Goal: Information Seeking & Learning: Learn about a topic

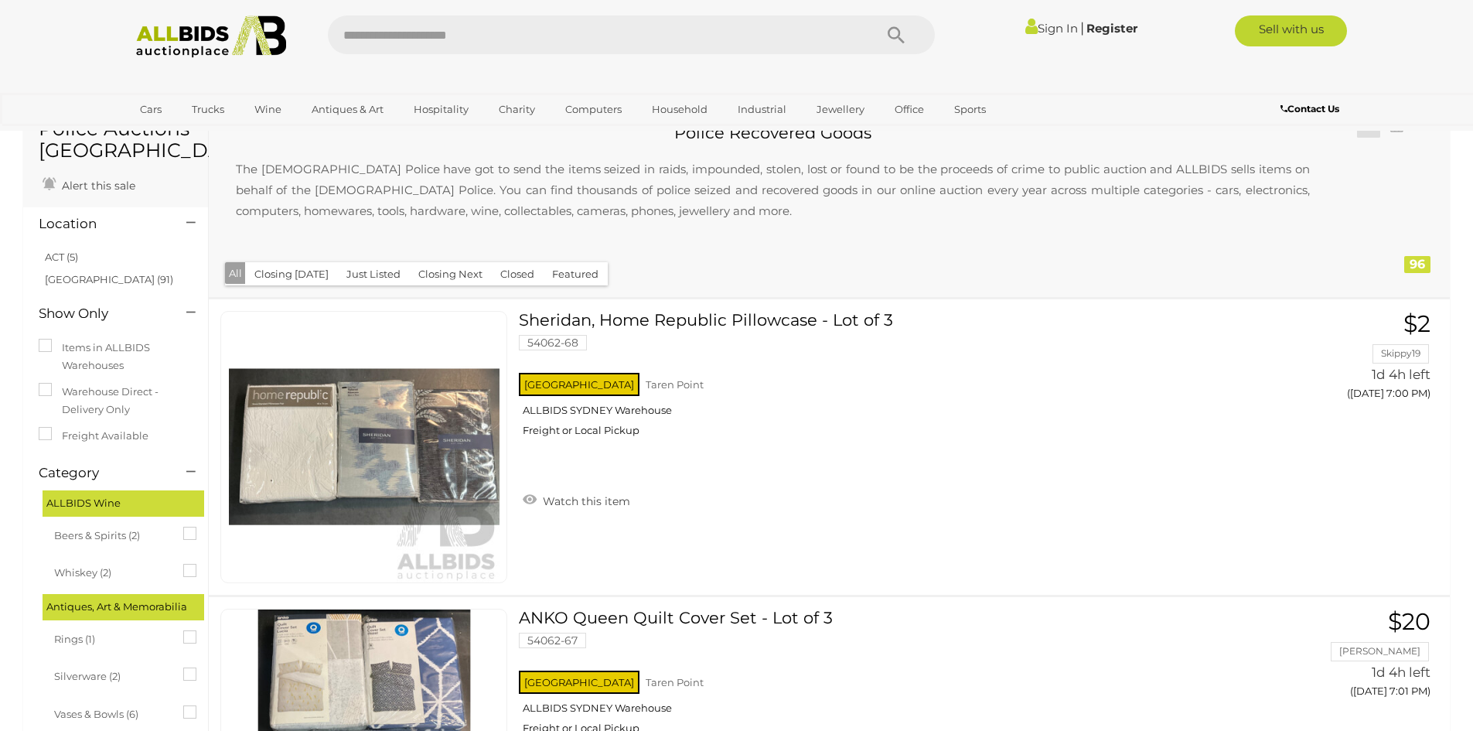
scroll to position [77, 0]
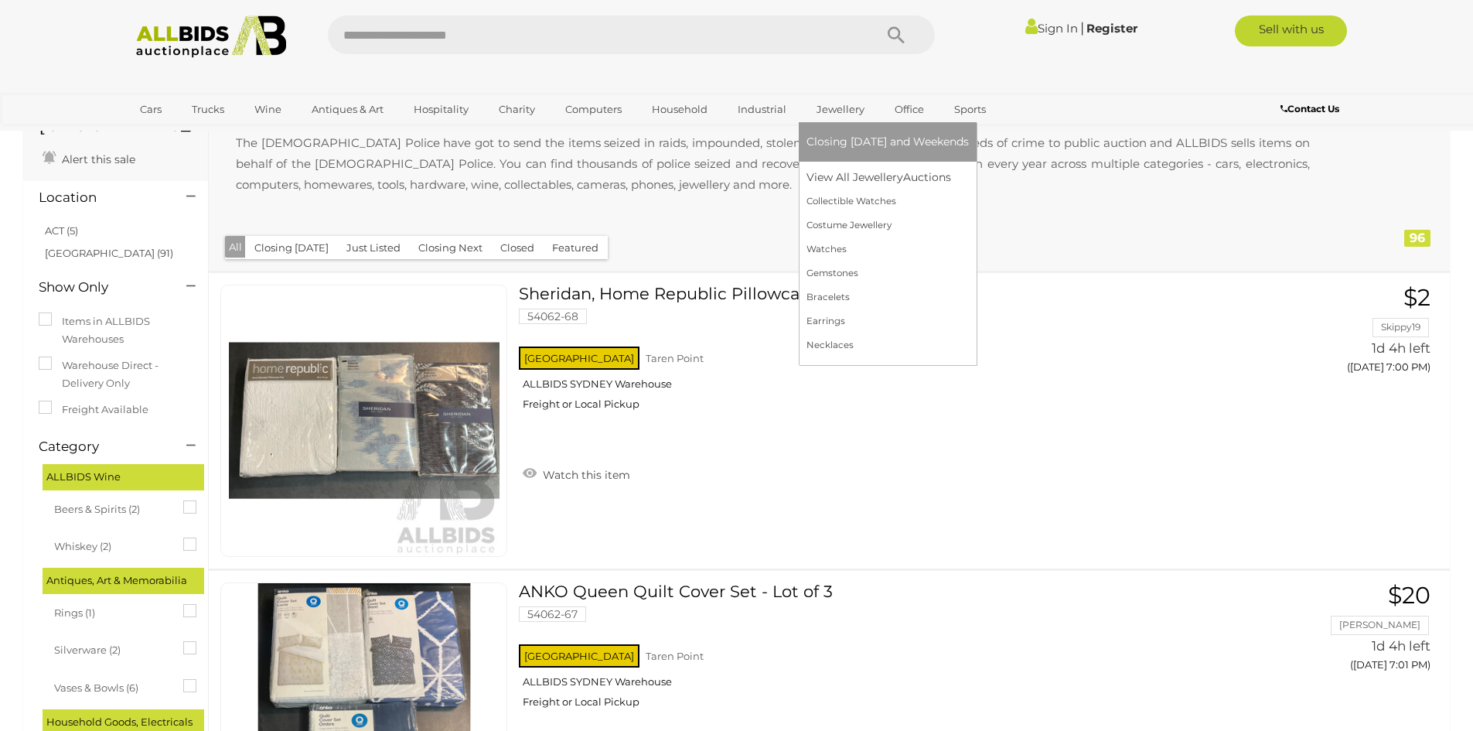
click at [828, 109] on link "Jewellery" at bounding box center [841, 110] width 68 height 26
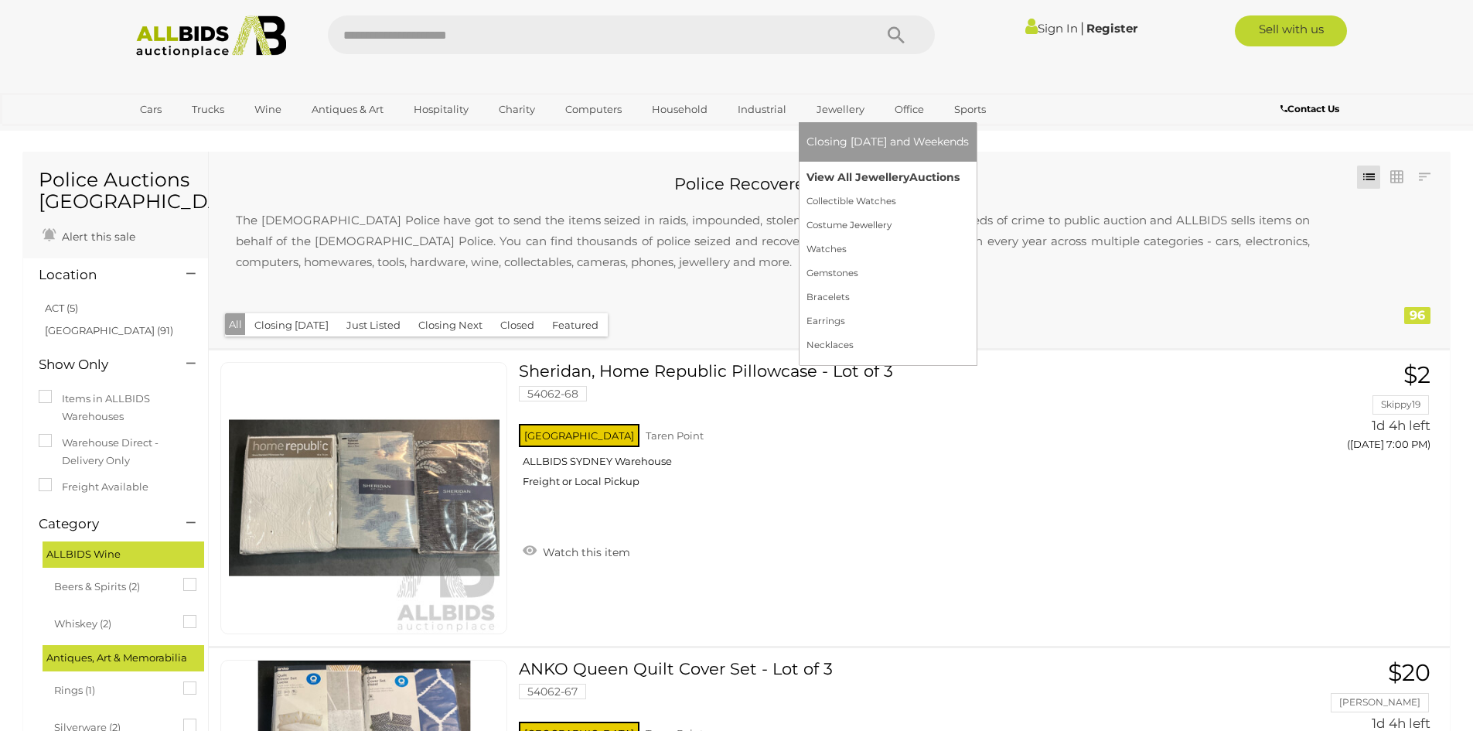
click at [834, 183] on link "View All Jewellery Auctions" at bounding box center [888, 178] width 162 height 24
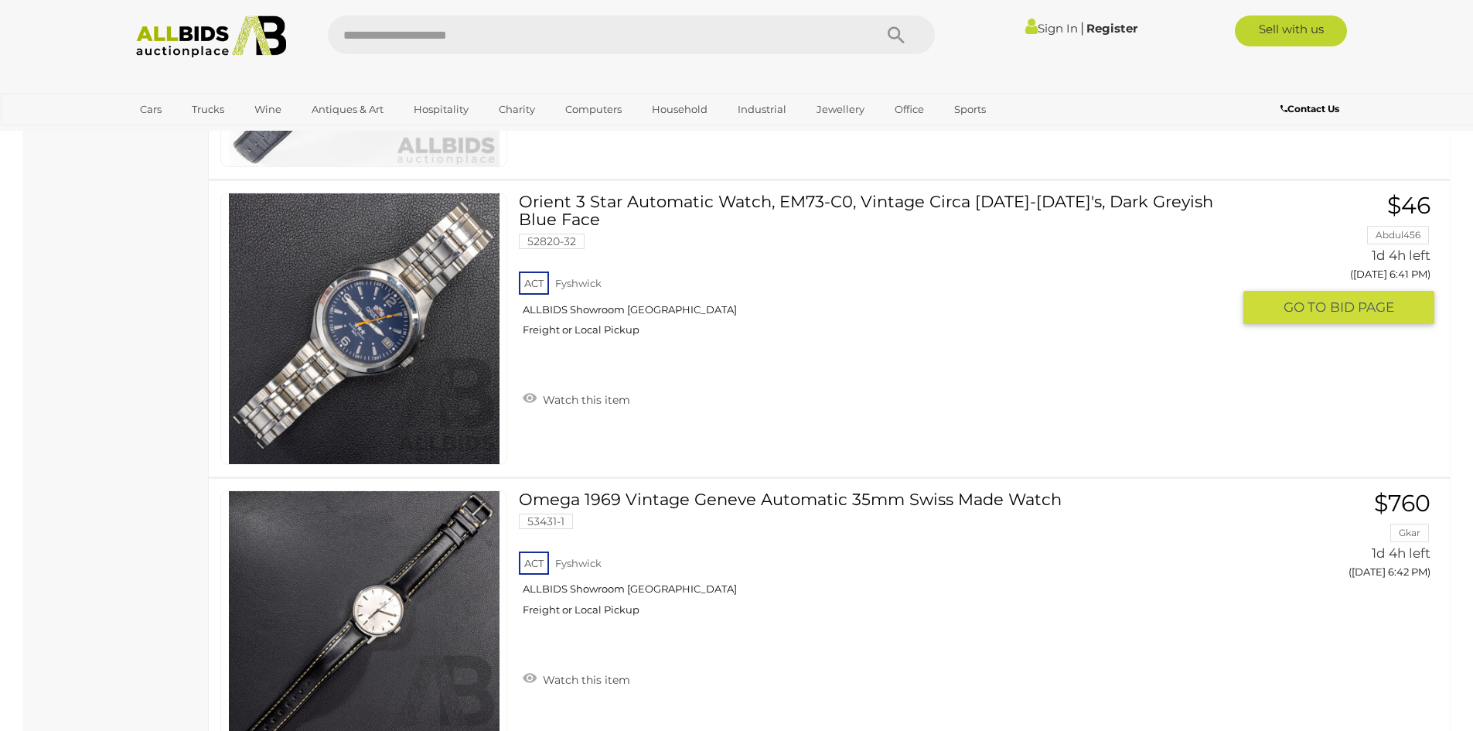
scroll to position [3016, 0]
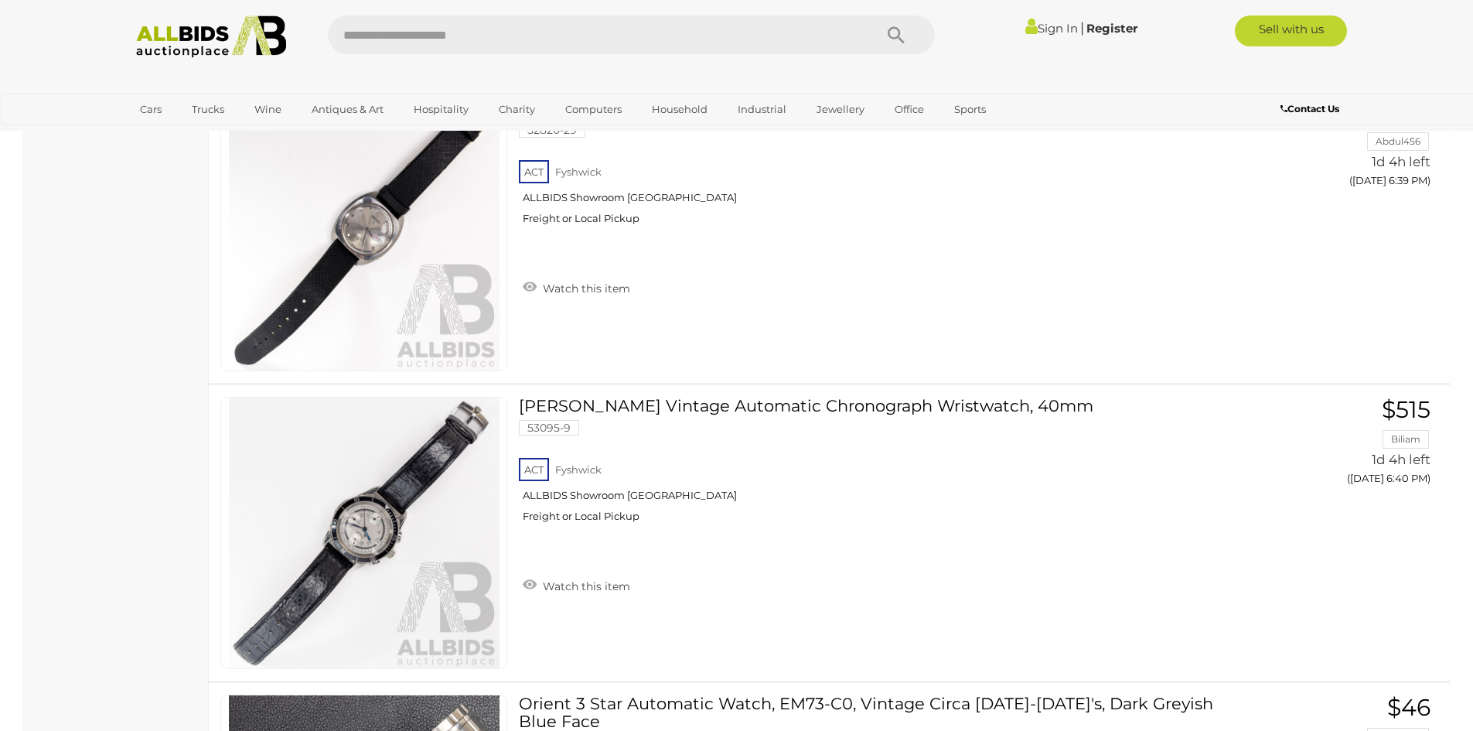
click at [476, 36] on input "text" at bounding box center [593, 34] width 531 height 39
type input "*"
type input "*****"
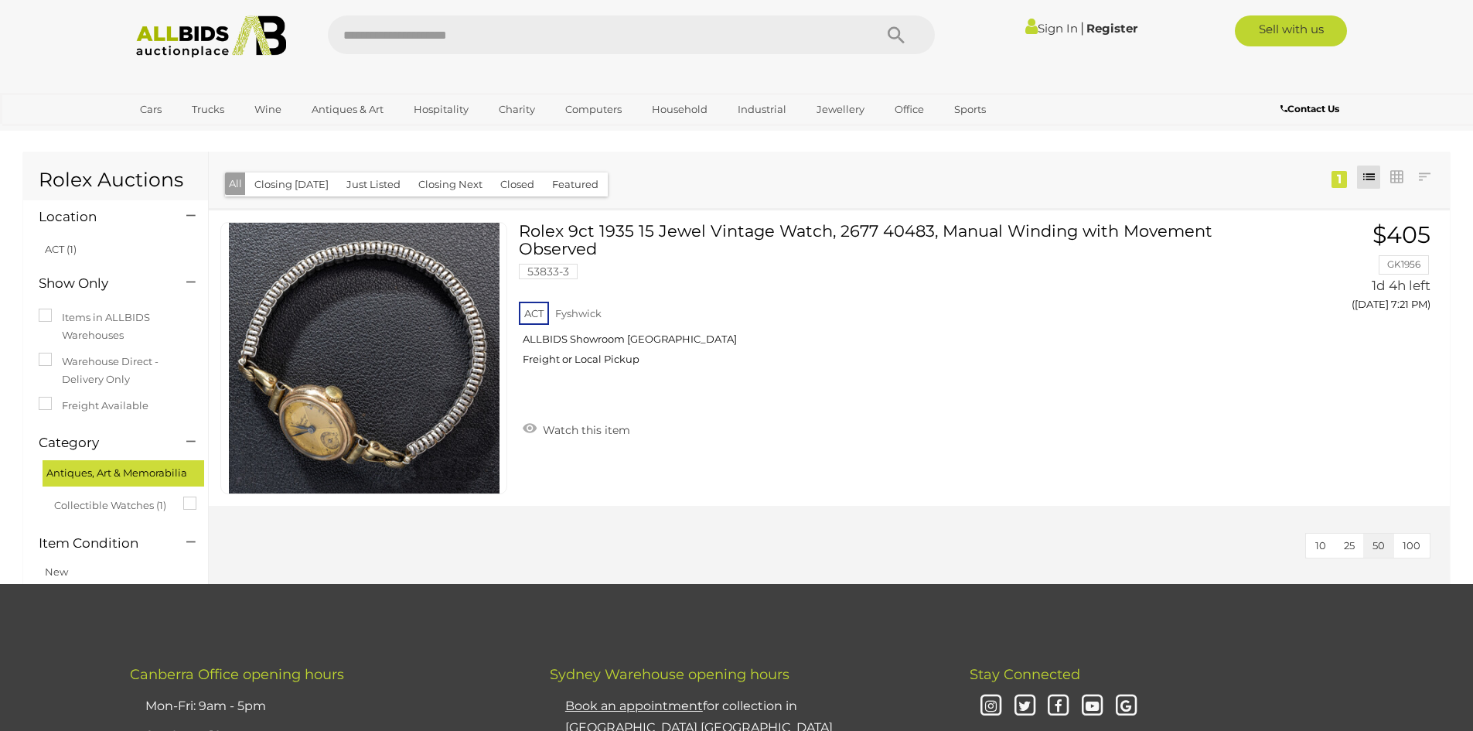
click at [291, 183] on button "Closing [DATE]" at bounding box center [291, 184] width 93 height 24
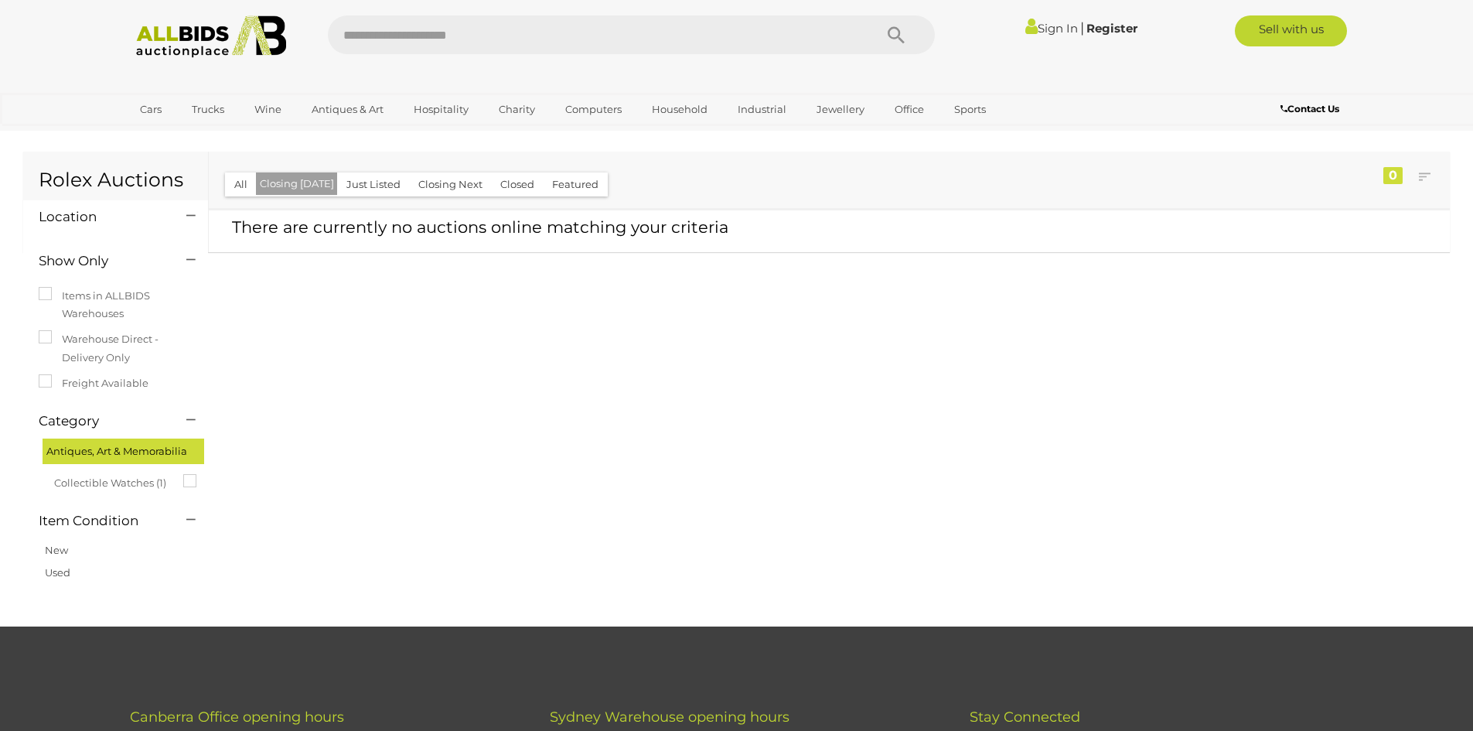
click at [365, 183] on button "Just Listed" at bounding box center [373, 184] width 73 height 24
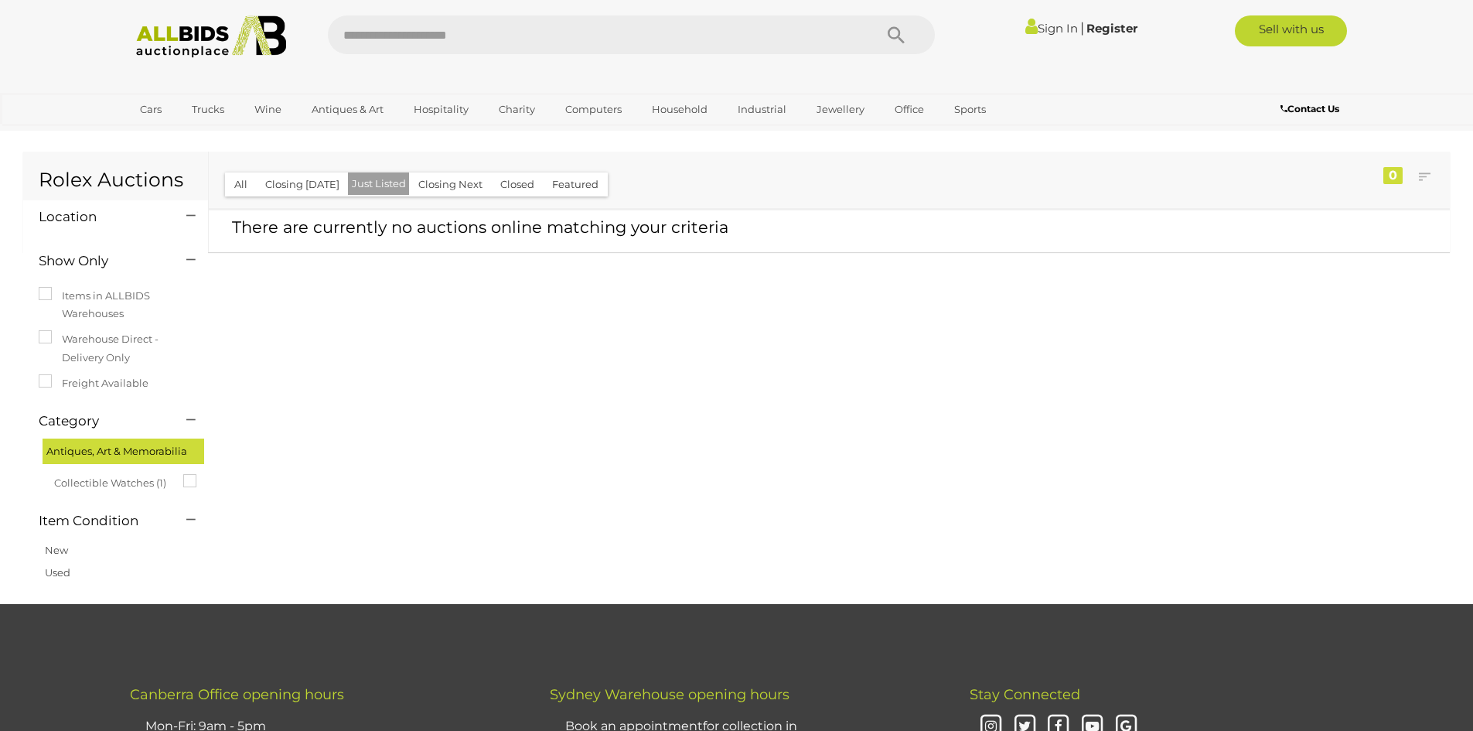
click at [417, 172] on div "All Closing Today Just Listed Closing Next Closed Featured" at bounding box center [416, 184] width 383 height 26
click at [432, 182] on button "Closing Next" at bounding box center [450, 184] width 83 height 24
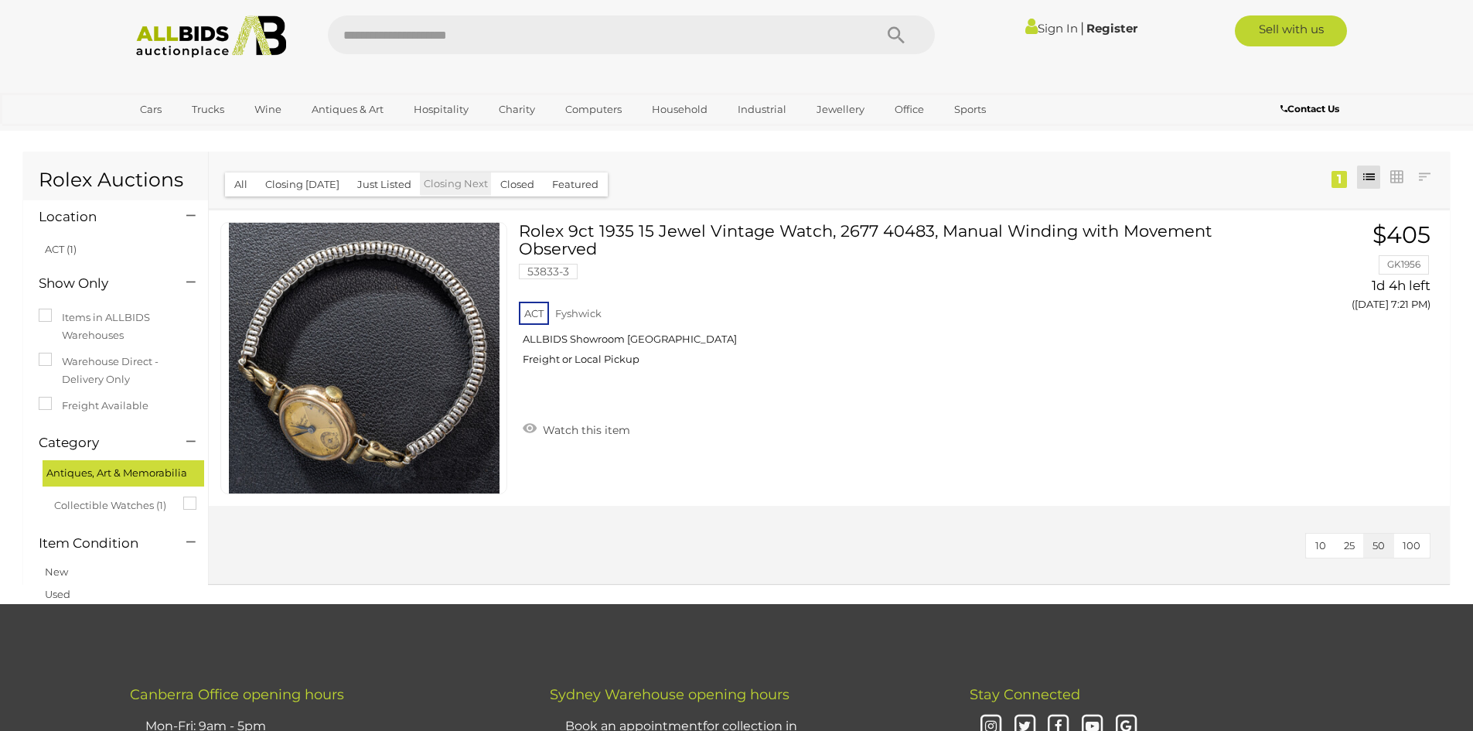
click at [517, 175] on button "Closed" at bounding box center [517, 184] width 53 height 24
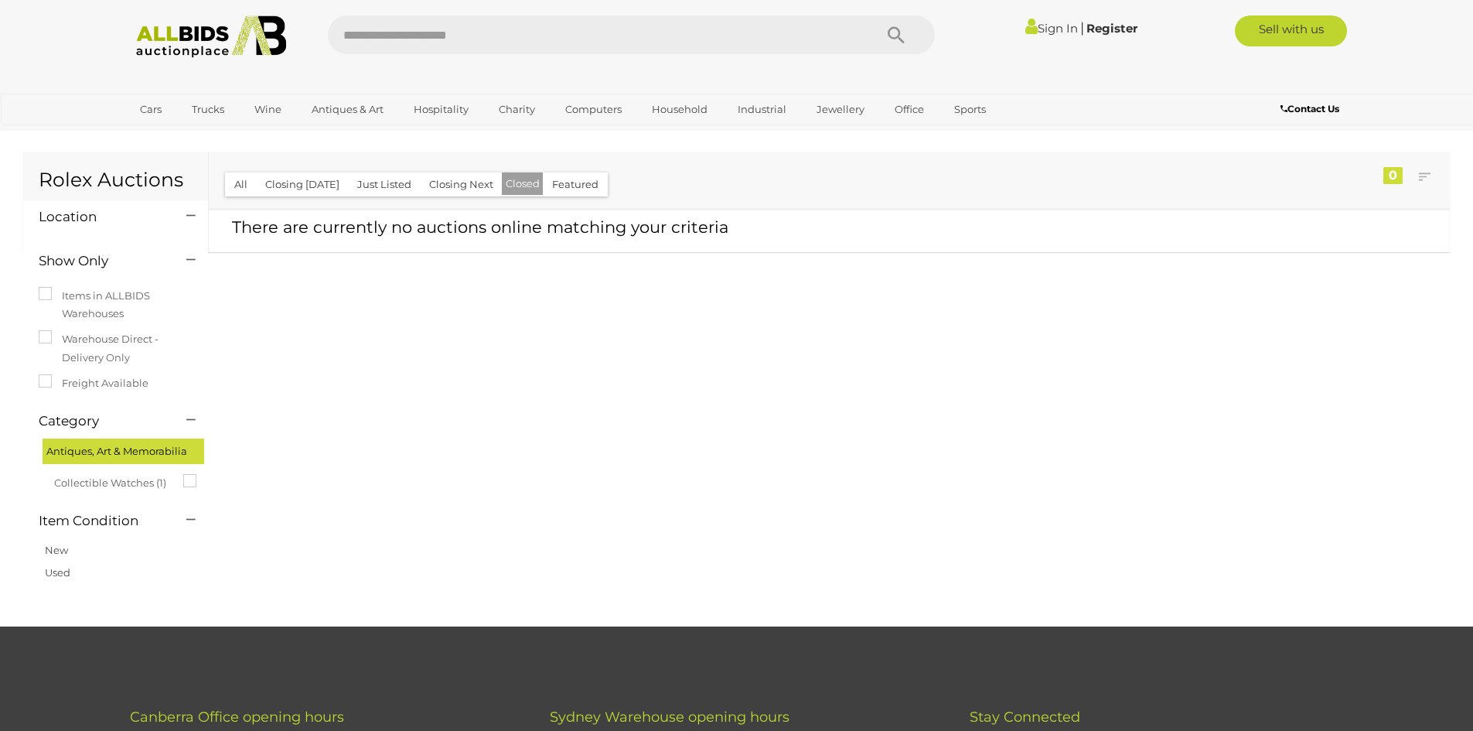
click at [567, 183] on button "Featured" at bounding box center [575, 184] width 65 height 24
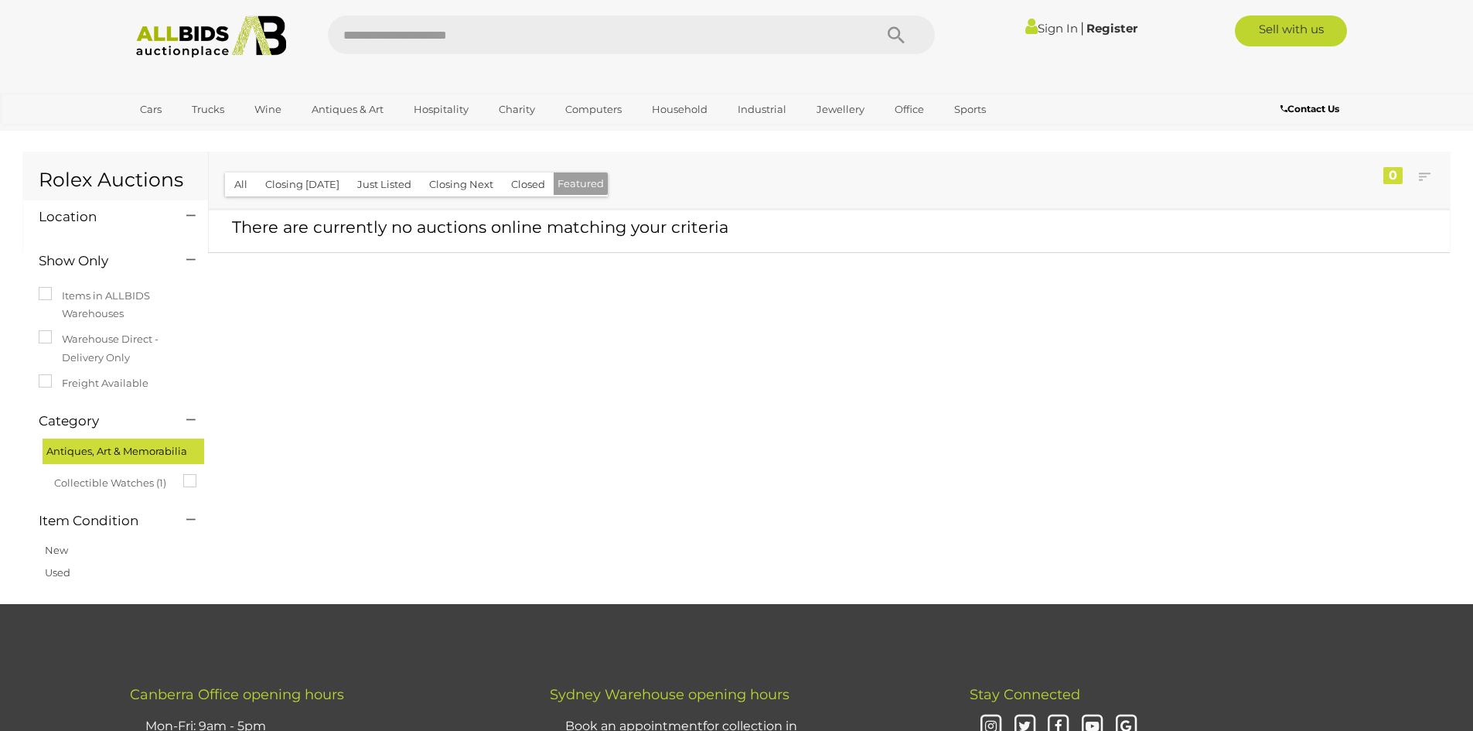
click at [237, 182] on button "All" at bounding box center [241, 184] width 32 height 24
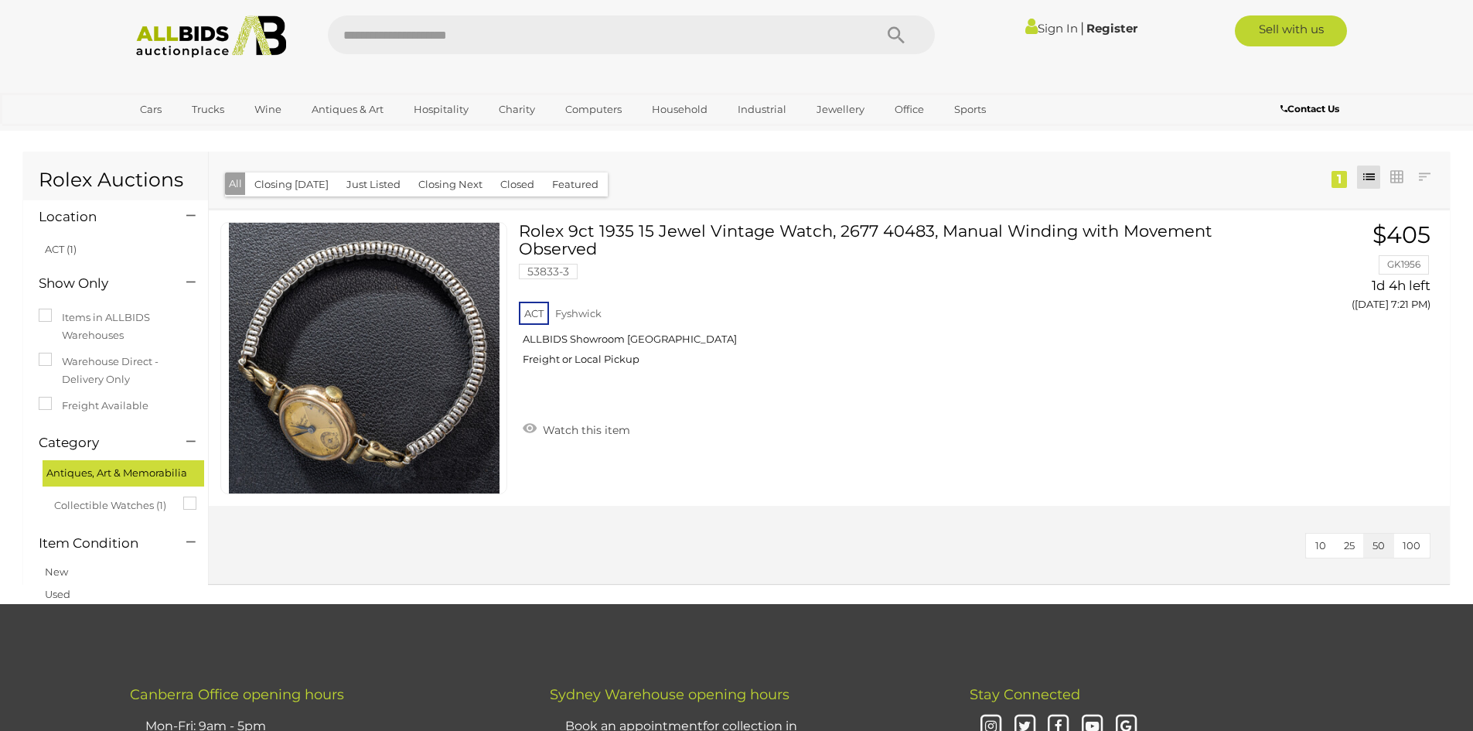
click at [405, 42] on input "text" at bounding box center [593, 34] width 531 height 39
click at [135, 507] on span "Collectible Watches (1)" at bounding box center [112, 504] width 116 height 22
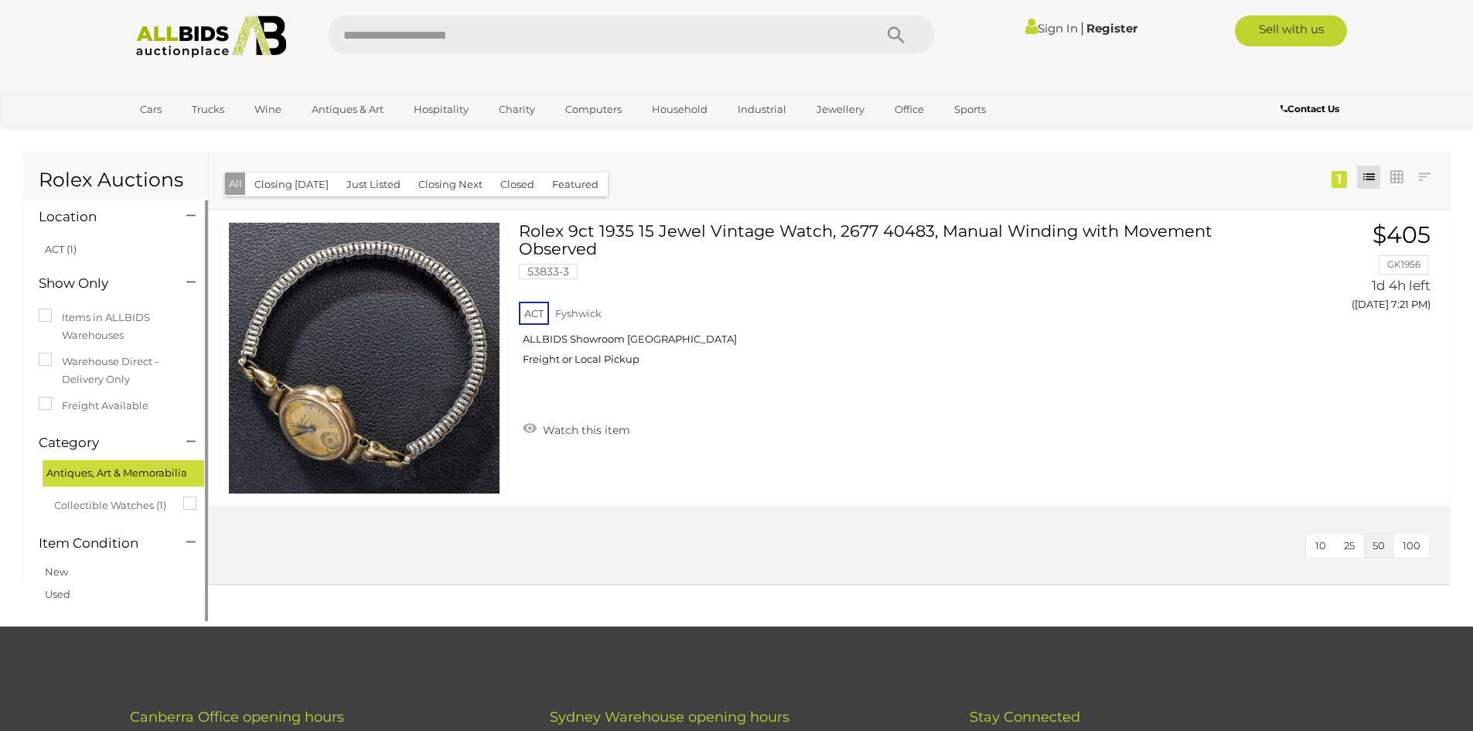
click at [55, 251] on link "ACT (1)" at bounding box center [61, 249] width 32 height 12
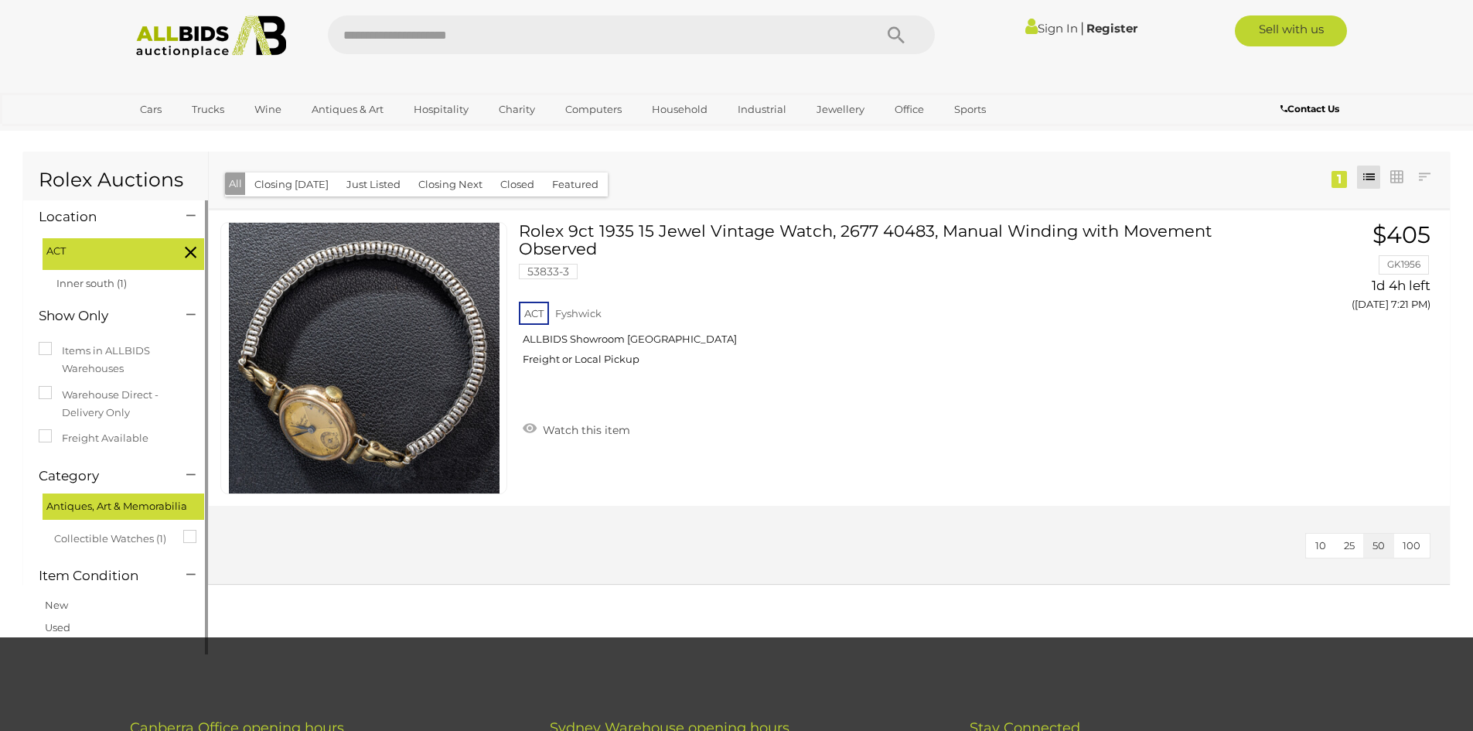
click at [185, 250] on icon at bounding box center [191, 252] width 12 height 20
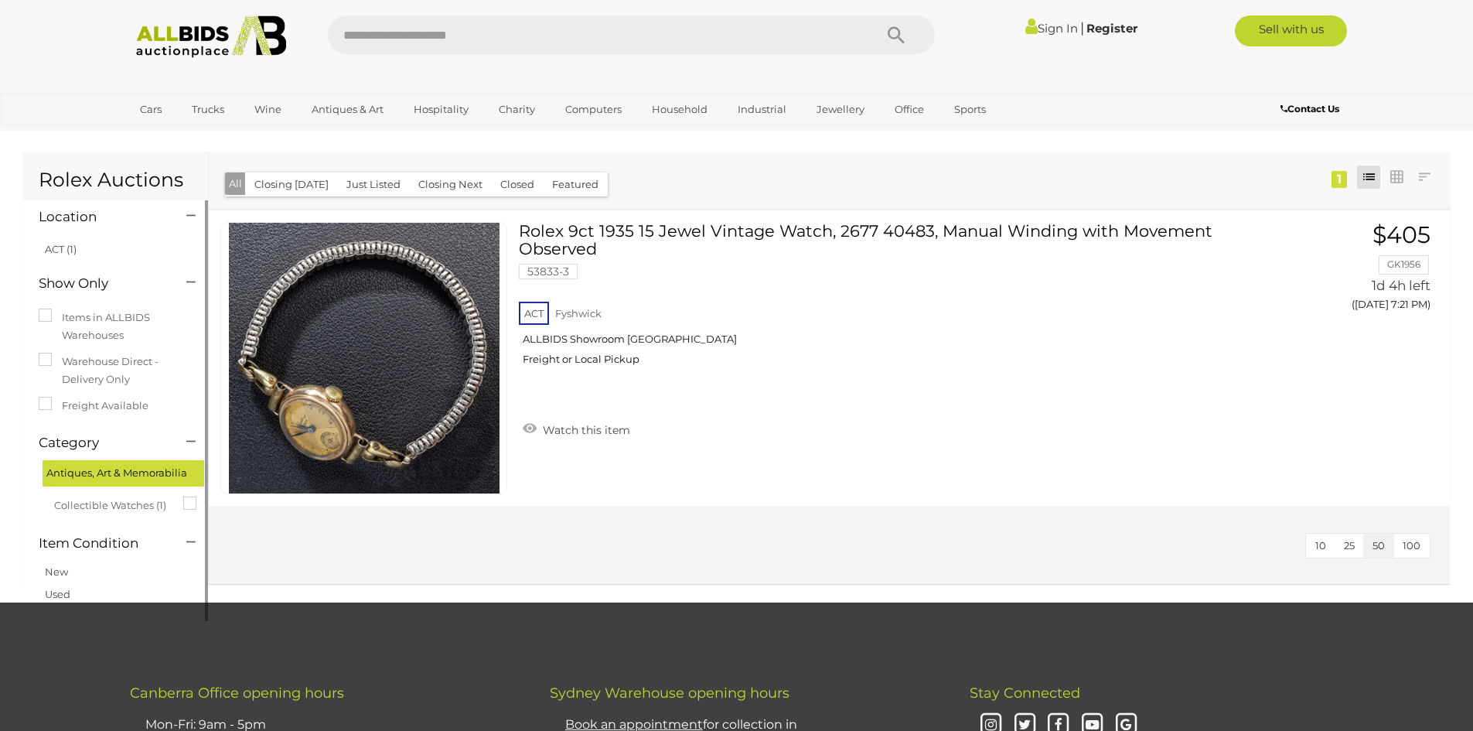
click at [135, 503] on span "Collectible Watches (1)" at bounding box center [112, 504] width 116 height 22
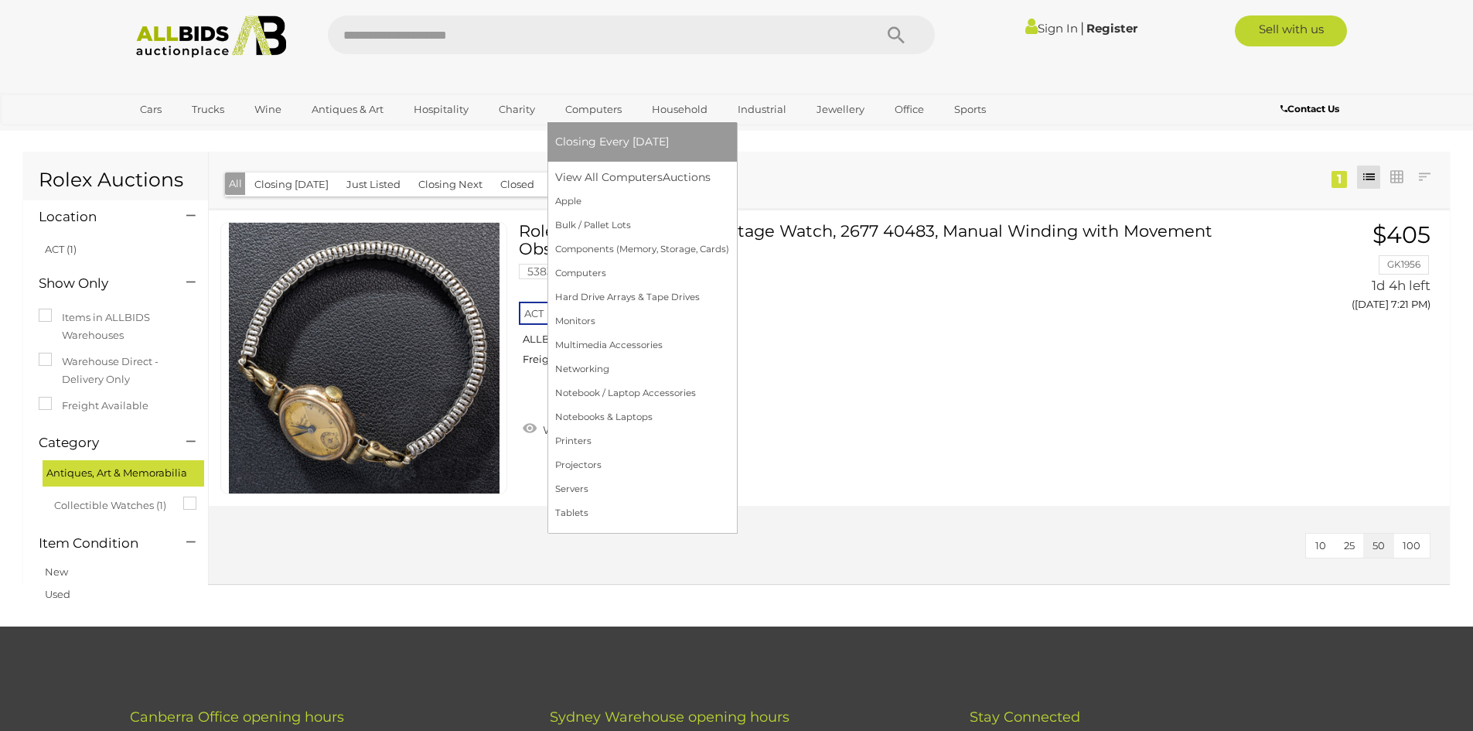
click at [590, 116] on link "Computers" at bounding box center [593, 110] width 77 height 26
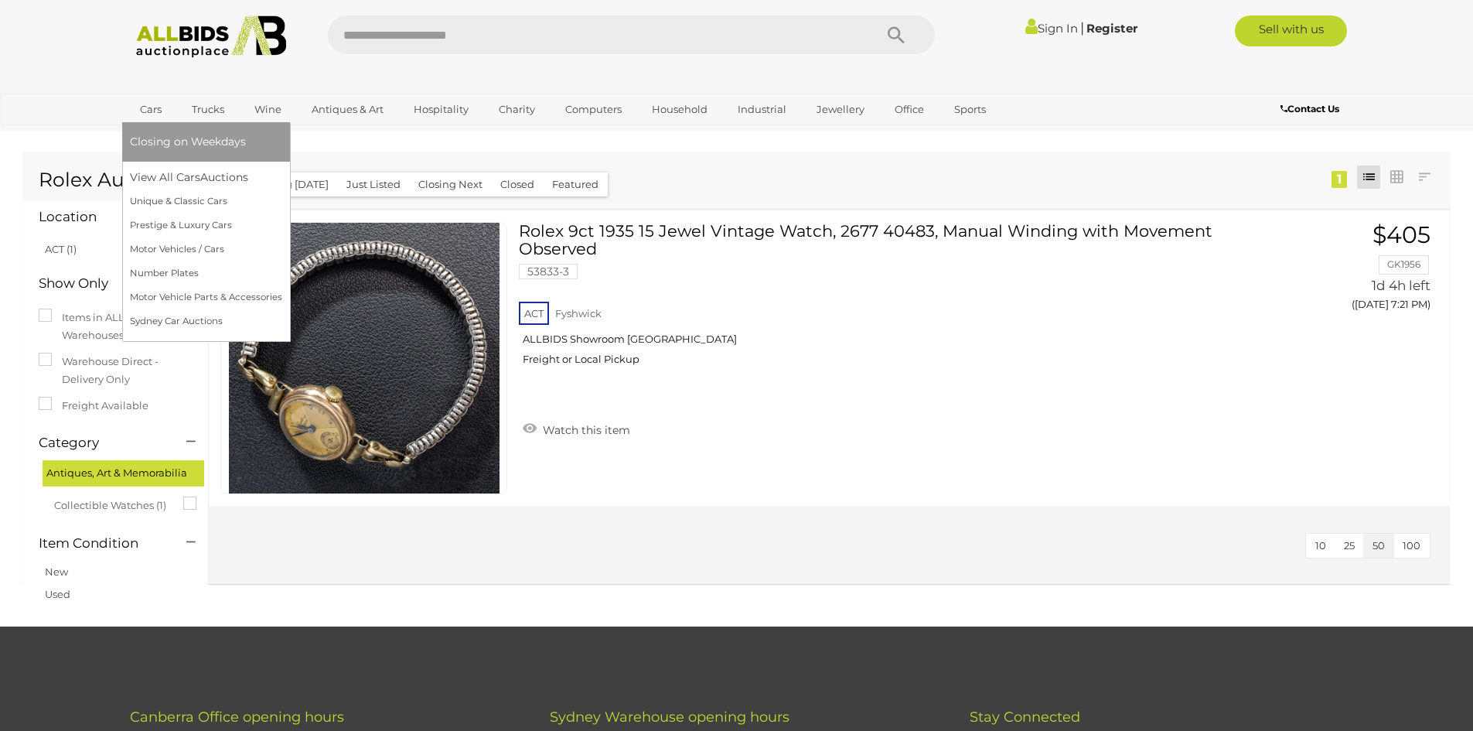
click at [161, 143] on span "Closing on Weekdays" at bounding box center [188, 142] width 116 height 14
